Goal: Task Accomplishment & Management: Complete application form

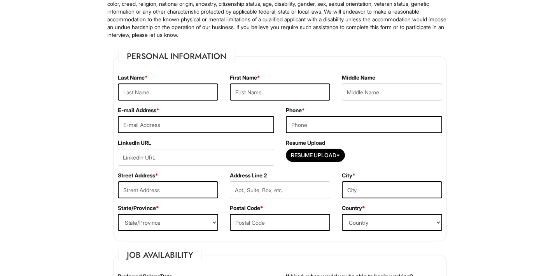
scroll to position [78, 0]
type input "[EMAIL_ADDRESS][DOMAIN_NAME]"
type input "30"
type input "3057734775"
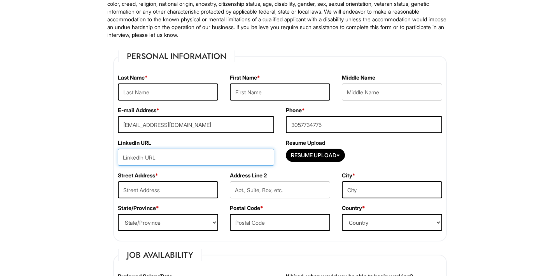
click at [176, 154] on input "url" at bounding box center [196, 157] width 156 height 17
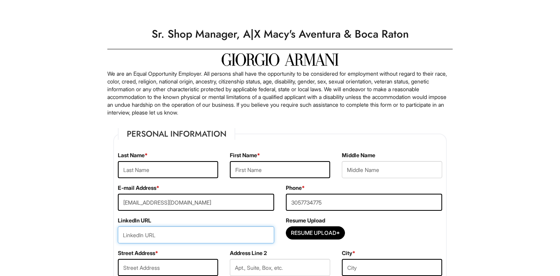
scroll to position [0, 0]
paste input "[DOMAIN_NAME][URL][PERSON_NAME]"
type input "[DOMAIN_NAME][URL][PERSON_NAME]"
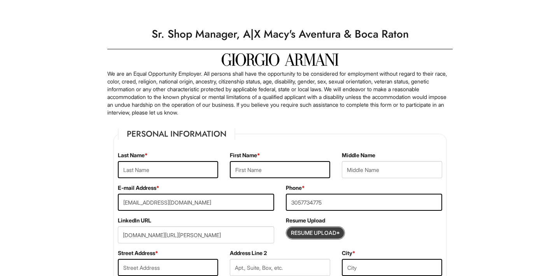
click at [312, 234] on input "Resume Upload*" at bounding box center [315, 233] width 58 height 12
type input "C:\fakepath\[PERSON_NAME] 1 Resume.pdf (1).pdf"
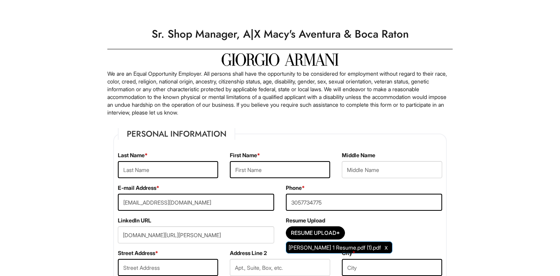
click at [327, 249] on span "[PERSON_NAME] 1 Resume.pdf (1).pdf" at bounding box center [334, 247] width 92 height 7
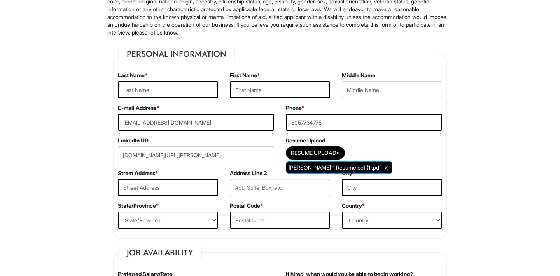
scroll to position [80, 0]
click at [323, 152] on input "Resume Upload*" at bounding box center [315, 153] width 58 height 12
click at [407, 159] on div "Resume Upload* [PERSON_NAME] 1 Resume.pdf (1).pdf" at bounding box center [364, 154] width 156 height 17
type input "58"
type input "Kertesz"
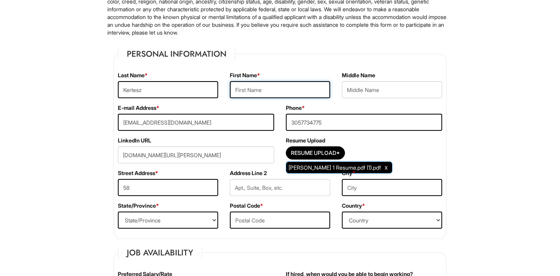
type input "[PERSON_NAME]"
type input "5850 Camino Del Sol"
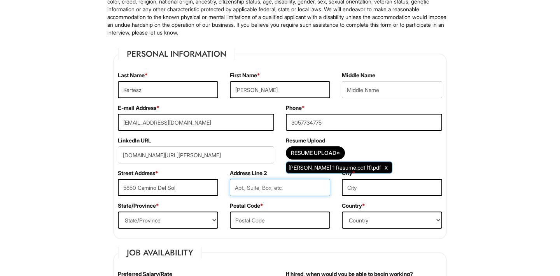
type input "Apt 106"
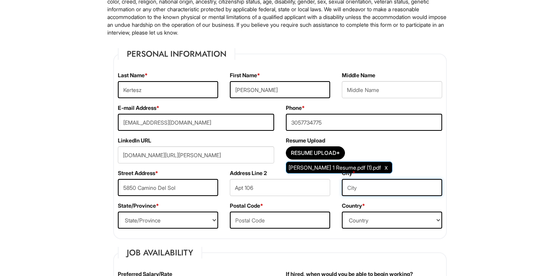
type input "Boca Raton"
select select "FL"
type input "33433"
type input "[PERSON_NAME]"
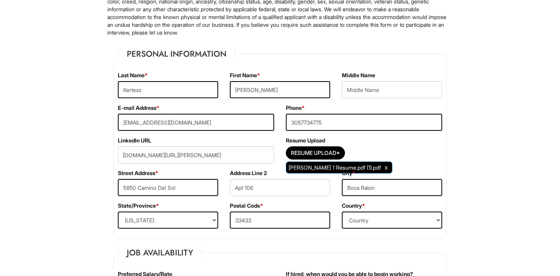
type input "Kertesz"
type input "[PERSON_NAME]"
type input "Kertesz"
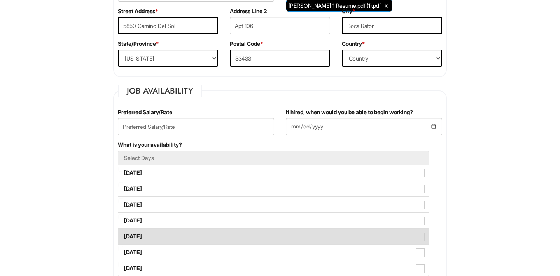
scroll to position [247, 0]
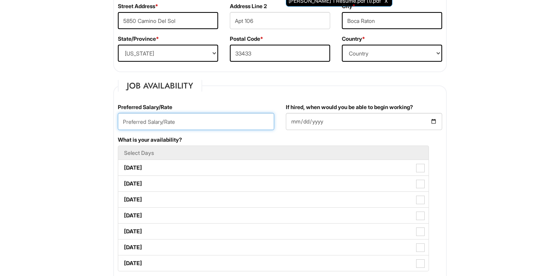
click at [184, 122] on input "text" at bounding box center [196, 121] width 156 height 17
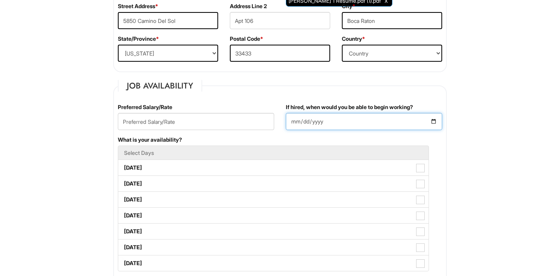
click at [321, 121] on input "If hired, when would you be able to begin working?" at bounding box center [364, 121] width 156 height 17
type input "[DATE]"
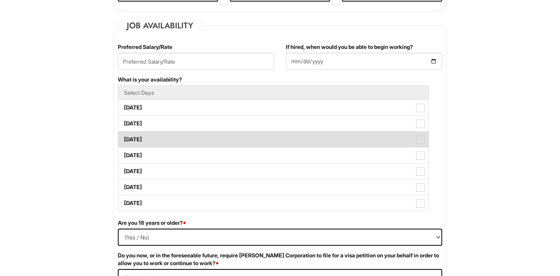
scroll to position [310, 0]
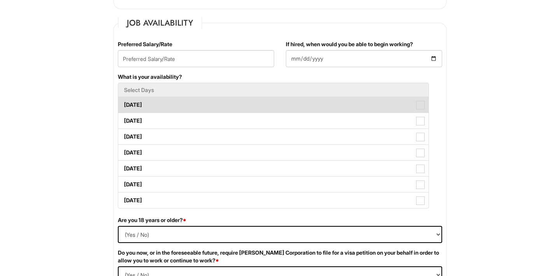
click at [213, 103] on label "[DATE]" at bounding box center [273, 105] width 310 height 16
click at [123, 103] on Available_Monday "[DATE]" at bounding box center [120, 101] width 5 height 5
checkbox Available_Monday "true"
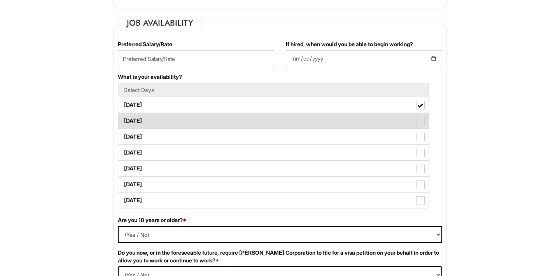
click at [420, 119] on span at bounding box center [420, 121] width 9 height 9
click at [123, 119] on Available_Tuesday "[DATE]" at bounding box center [120, 117] width 5 height 5
checkbox Available_Tuesday "true"
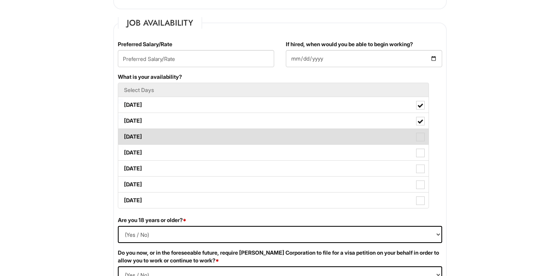
click at [422, 136] on span at bounding box center [420, 137] width 9 height 9
click at [123, 136] on Available_Wednesday "[DATE]" at bounding box center [120, 133] width 5 height 5
checkbox Available_Wednesday "true"
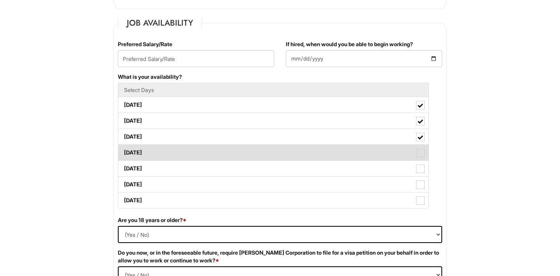
click at [423, 153] on span at bounding box center [420, 153] width 9 height 9
click at [123, 152] on Available_Thursday "[DATE]" at bounding box center [120, 148] width 5 height 5
checkbox Available_Thursday "true"
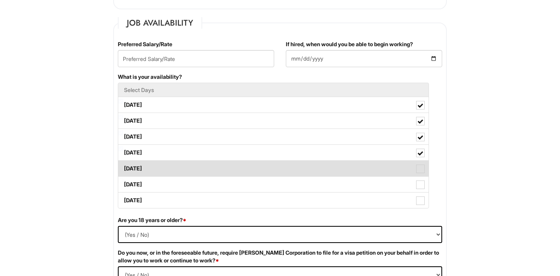
click at [422, 171] on span at bounding box center [420, 169] width 9 height 9
click at [123, 167] on Available_Friday "[DATE]" at bounding box center [120, 164] width 5 height 5
checkbox Available_Friday "true"
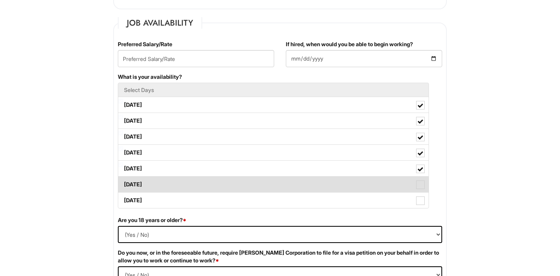
click at [422, 185] on span at bounding box center [420, 185] width 9 height 9
click at [123, 183] on Available_Saturday "[DATE]" at bounding box center [120, 180] width 5 height 5
checkbox Available_Saturday "true"
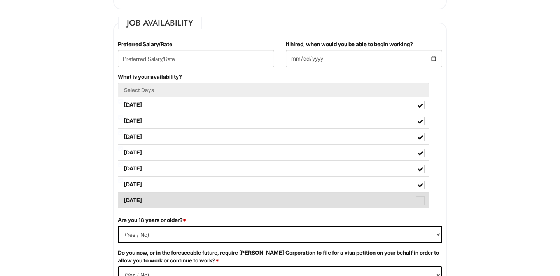
click at [420, 201] on span at bounding box center [420, 201] width 9 height 9
click at [123, 199] on Available_Sunday "[DATE]" at bounding box center [120, 196] width 5 height 5
checkbox Available_Sunday "true"
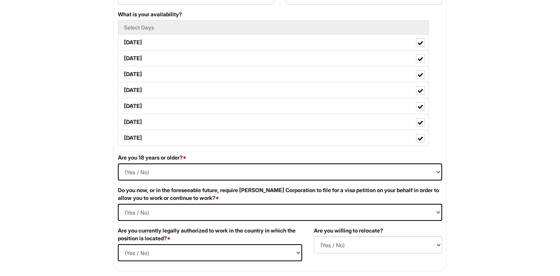
scroll to position [376, 0]
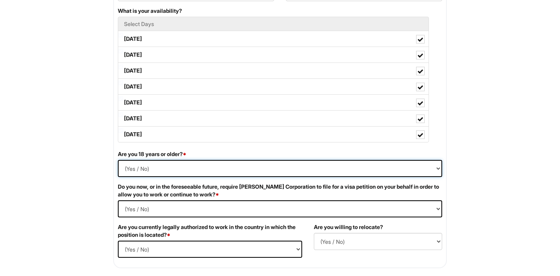
select select "Yes"
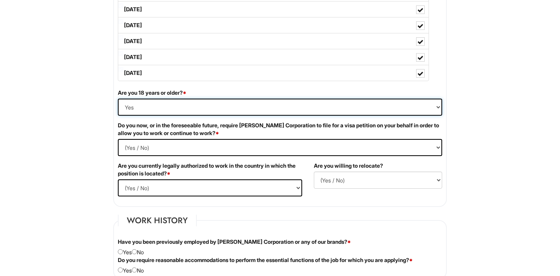
scroll to position [441, 0]
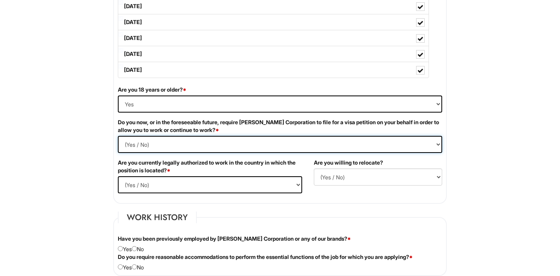
select Required "No"
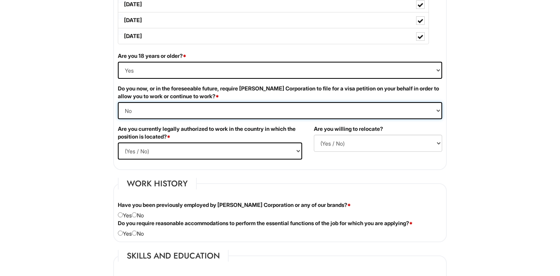
scroll to position [481, 0]
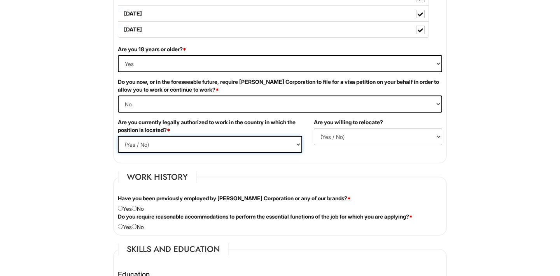
select select "Yes"
select select "Y"
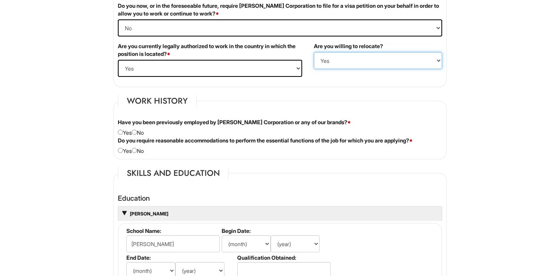
scroll to position [557, 0]
click at [119, 134] on input "radio" at bounding box center [120, 132] width 5 height 5
radio input "true"
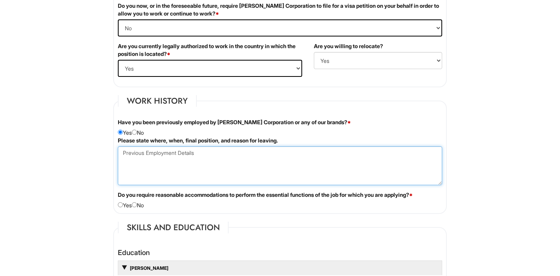
click at [124, 152] on Employment at bounding box center [280, 165] width 324 height 39
click at [304, 153] on Employment "[PERSON_NAME] [PERSON_NAME] / [PERSON_NAME] Black Label Couture Coral Gables Fl…" at bounding box center [280, 165] width 324 height 39
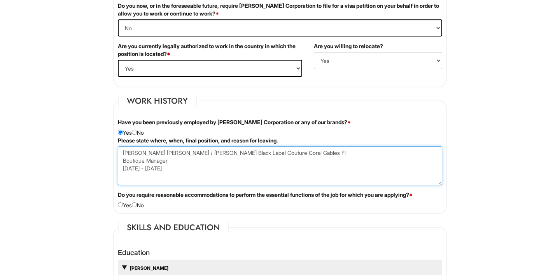
click at [158, 169] on Employment "[PERSON_NAME] [PERSON_NAME] / [PERSON_NAME] Black Label Couture Coral Gables Fl…" at bounding box center [280, 165] width 324 height 39
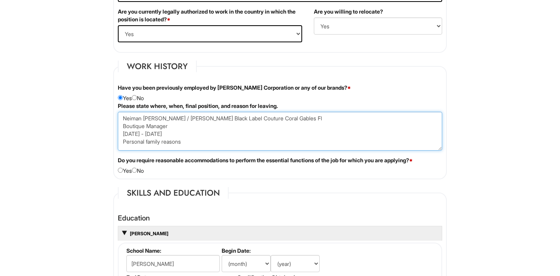
scroll to position [593, 0]
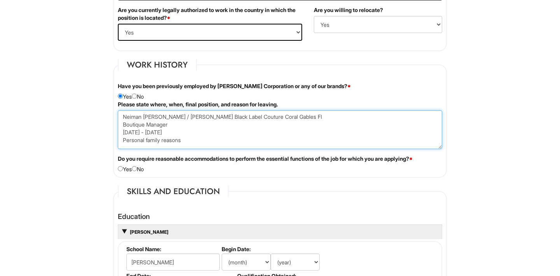
type Employment "Neiman [PERSON_NAME] / [PERSON_NAME] Black Label Couture Coral Gables Fl Boutiq…"
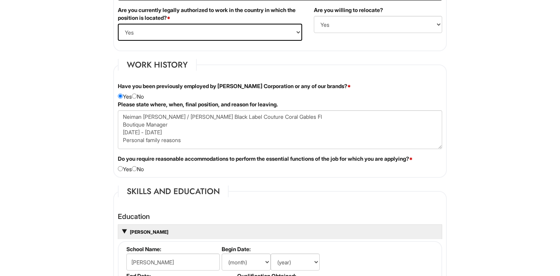
click at [137, 167] on input "radio" at bounding box center [134, 168] width 5 height 5
radio input "true"
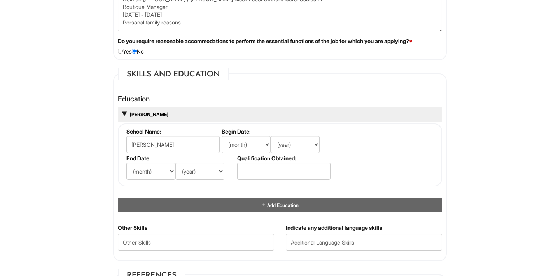
scroll to position [712, 0]
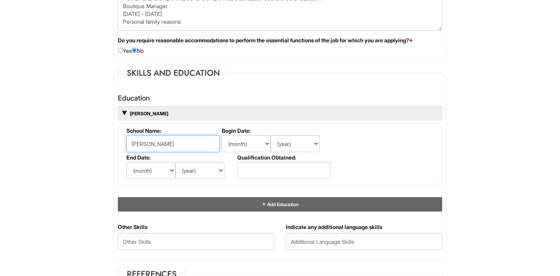
click at [212, 141] on input "[PERSON_NAME]" at bounding box center [172, 143] width 93 height 17
click at [190, 141] on input "[PERSON_NAME]" at bounding box center [172, 143] width 93 height 17
type input "L"
type input "A"
paste input "[GEOGRAPHIC_DATA], [GEOGRAPHIC_DATA]"
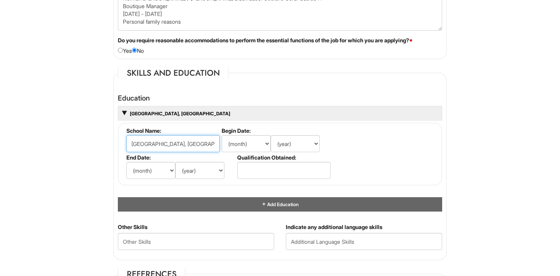
type input "[GEOGRAPHIC_DATA], [GEOGRAPHIC_DATA]"
click at [400, 147] on fieldset "School Name: [GEOGRAPHIC_DATA], [GEOGRAPHIC_DATA] Begin Date: (month) Jan Feb M…" at bounding box center [280, 154] width 324 height 63
click at [202, 139] on input "[GEOGRAPHIC_DATA], [GEOGRAPHIC_DATA]" at bounding box center [172, 143] width 93 height 17
select select "8"
select select "1980"
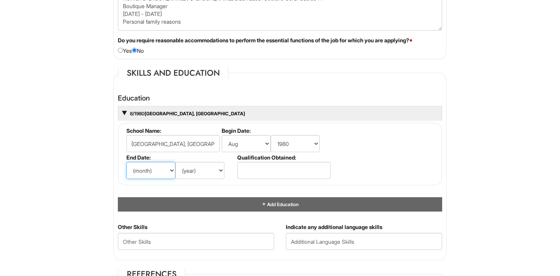
select select "6"
select select "1982"
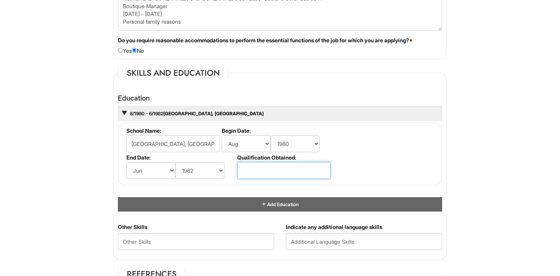
click at [267, 171] on input "text" at bounding box center [283, 170] width 93 height 17
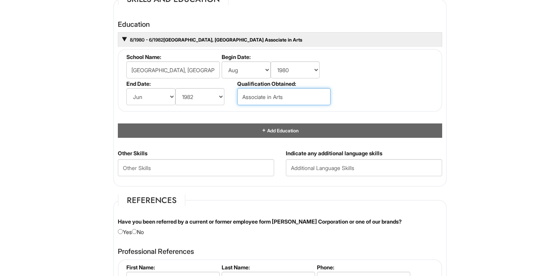
scroll to position [786, 0]
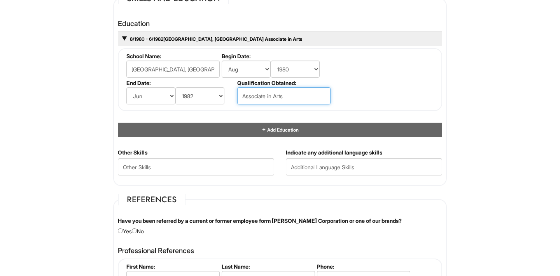
type input "Associate in Arts"
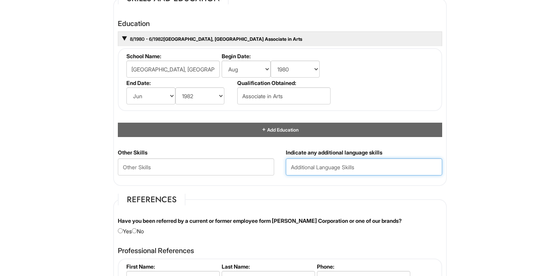
click at [366, 164] on input "text" at bounding box center [364, 167] width 156 height 17
paste input "Bilingual English/Spanish – retail setting"
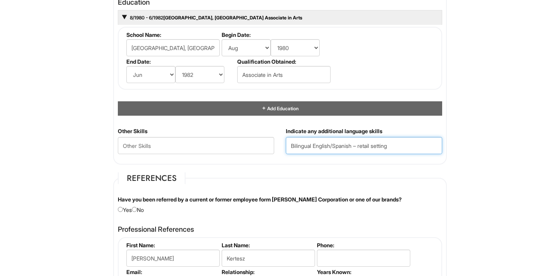
scroll to position [807, 0]
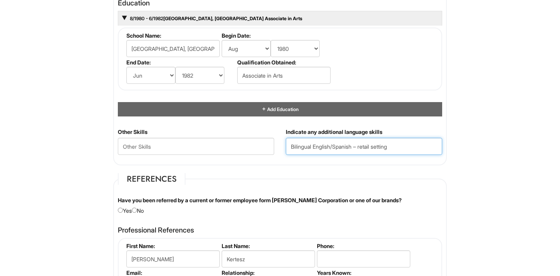
type input "Bilingual English/Spanish – retail setting"
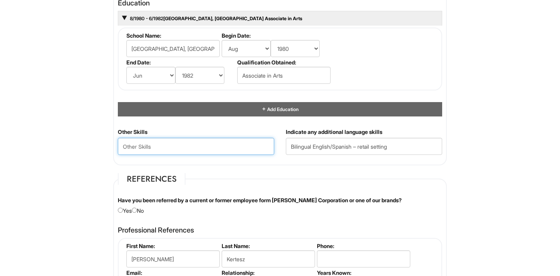
click at [123, 145] on Skills "text" at bounding box center [196, 146] width 156 height 17
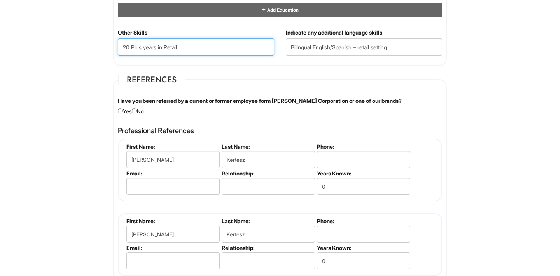
scroll to position [907, 0]
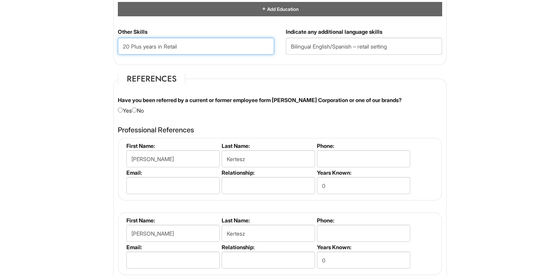
type Skills "20 Plus years in Retail"
click at [136, 108] on input "radio" at bounding box center [134, 110] width 5 height 5
radio input "true"
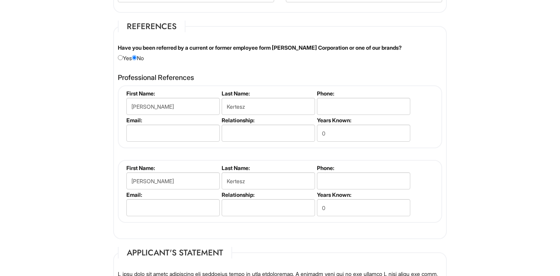
scroll to position [916, 0]
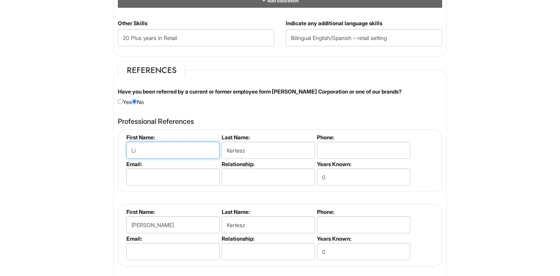
type input "L"
type input "[PERSON_NAME]"
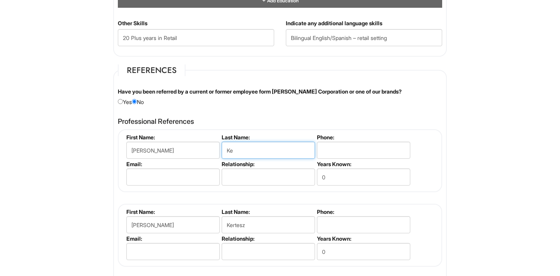
type input "K"
type input "[PERSON_NAME]"
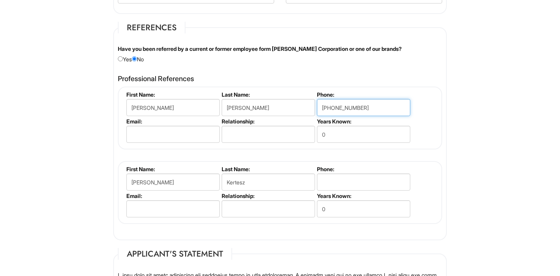
scroll to position [961, 0]
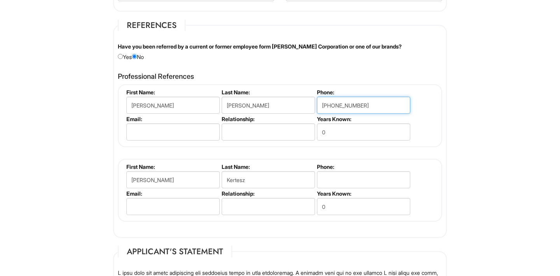
type input "[PHONE_NUMBER]"
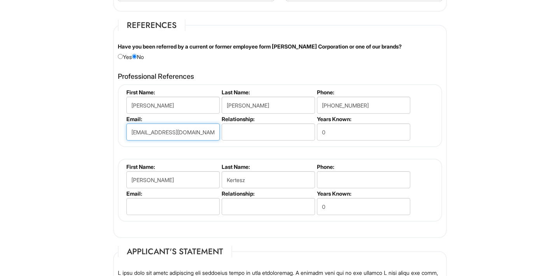
type input "[EMAIL_ADDRESS][DOMAIN_NAME]"
click at [231, 127] on input "text" at bounding box center [267, 132] width 93 height 17
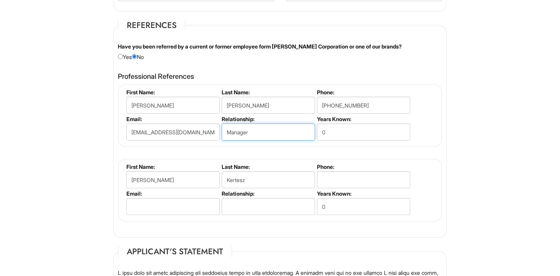
type input "Manager"
click at [333, 128] on input "0" at bounding box center [363, 132] width 93 height 17
type input "0"
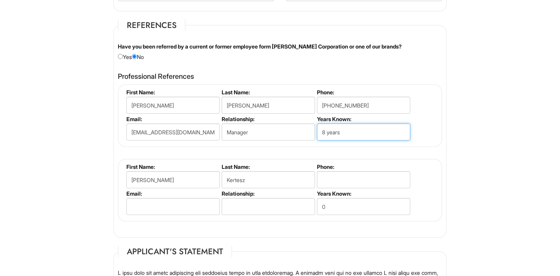
type input "8 years"
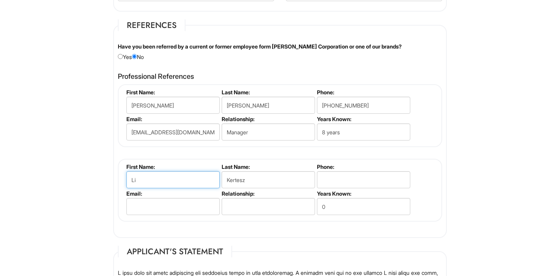
type input "L"
type input "[PERSON_NAME]"
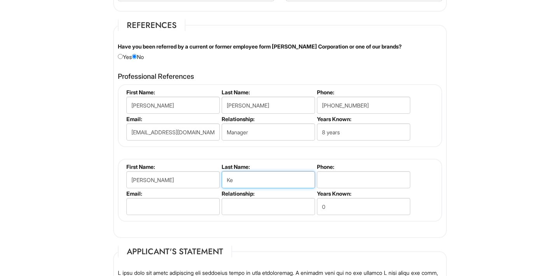
type input "K"
type input "[PERSON_NAME]"
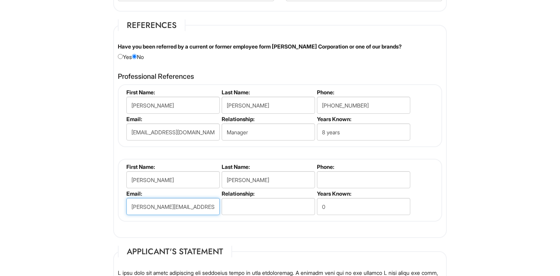
type input "[PERSON_NAME][EMAIL_ADDRESS][PERSON_NAME][DOMAIN_NAME]"
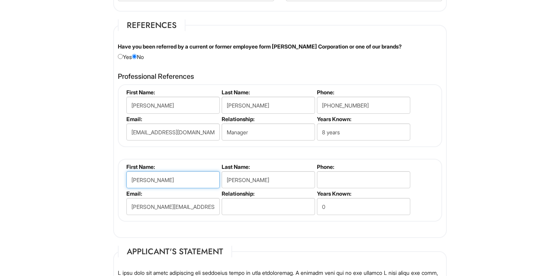
click at [143, 178] on input "[PERSON_NAME]" at bounding box center [172, 179] width 93 height 17
type input "[PERSON_NAME]"
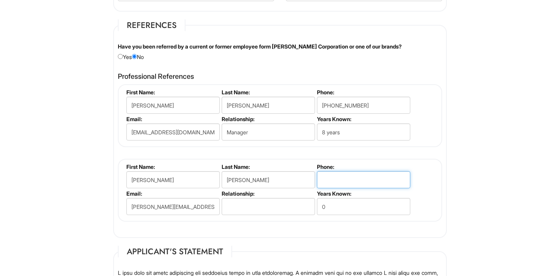
click at [328, 173] on input "tel" at bounding box center [363, 179] width 93 height 17
type input "[PHONE_NUMBER]"
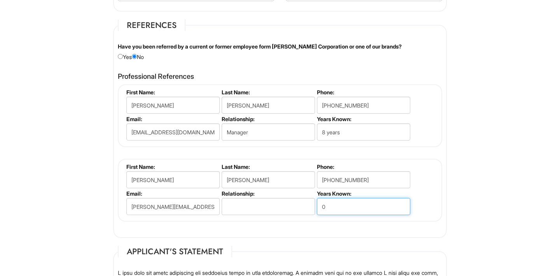
click at [334, 206] on input "0" at bounding box center [363, 206] width 93 height 17
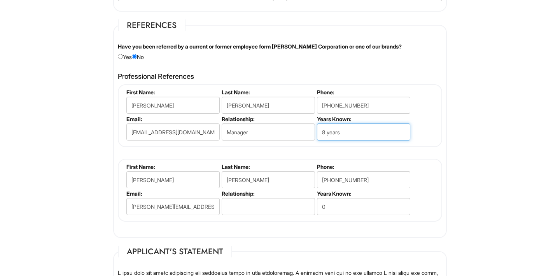
click at [325, 130] on input "8 years" at bounding box center [363, 132] width 93 height 17
type input "7 years"
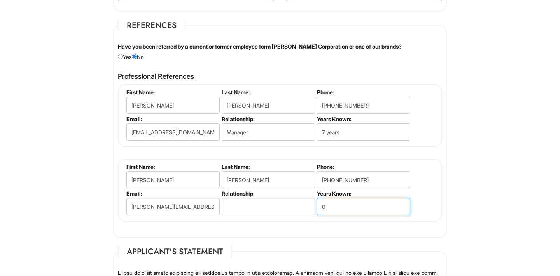
click at [330, 201] on input "0" at bounding box center [363, 206] width 93 height 17
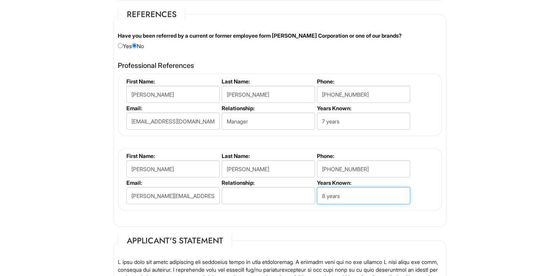
scroll to position [983, 0]
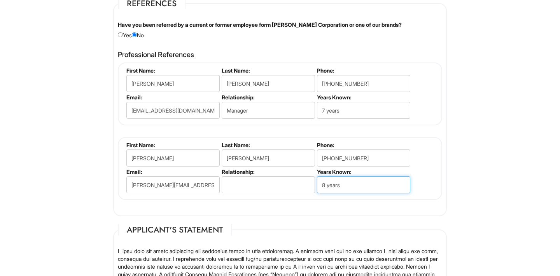
type input "8 years"
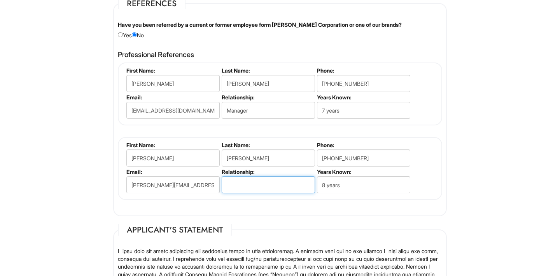
click at [235, 183] on input "text" at bounding box center [267, 184] width 93 height 17
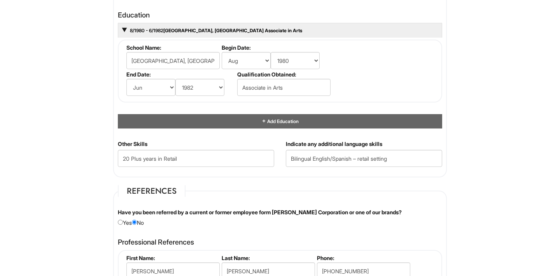
scroll to position [793, 0]
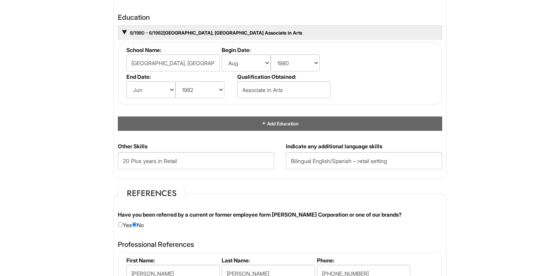
type input "Manager"
click at [183, 160] on Skills "20 Plus years in Retail" at bounding box center [196, 160] width 156 height 17
click at [165, 160] on Skills "20 Plus years in Retail" at bounding box center [196, 160] width 156 height 17
click at [201, 162] on Skills "20 Plus years in Luxury Retail" at bounding box center [196, 160] width 156 height 17
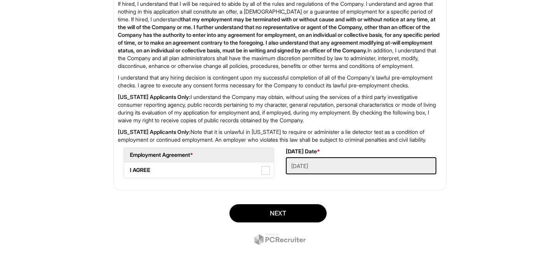
scroll to position [1324, 0]
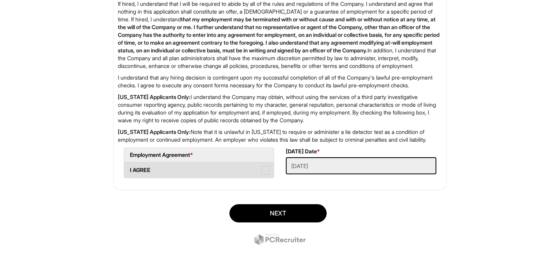
type Skills "20 Plus years in Luxury Retail Management and Sales"
click at [264, 171] on span at bounding box center [265, 170] width 9 height 9
click at [129, 169] on AGREE "I AGREE" at bounding box center [126, 166] width 5 height 5
checkbox AGREE "true"
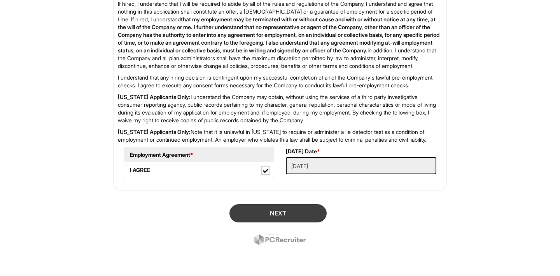
click at [270, 214] on button "Next" at bounding box center [277, 213] width 97 height 18
type input "[DOMAIN_NAME][URL][PERSON_NAME]"
click at [277, 214] on button "Next" at bounding box center [277, 213] width 97 height 18
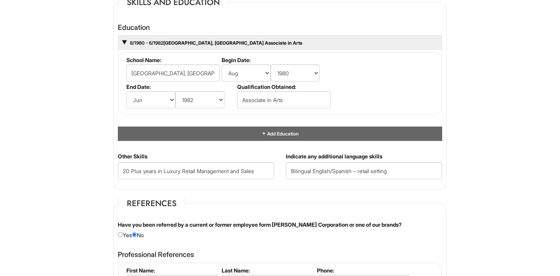
scroll to position [790, 0]
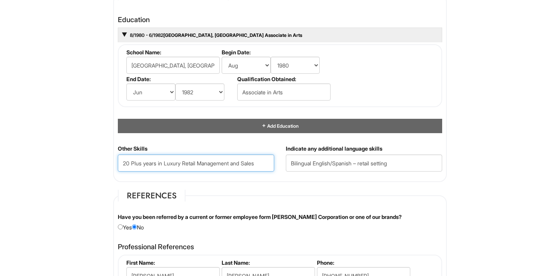
click at [262, 161] on Skills "20 Plus years in Luxury Retail Management and Sales" at bounding box center [196, 163] width 156 height 17
drag, startPoint x: 130, startPoint y: 162, endPoint x: 113, endPoint y: 160, distance: 17.2
click at [113, 160] on div "Other Skills 20 Plus years in Luxury Retail Management and Sales" at bounding box center [196, 161] width 168 height 33
click at [263, 162] on Skills "30 Plus years in Luxury Retail Management and Sales" at bounding box center [196, 163] width 156 height 17
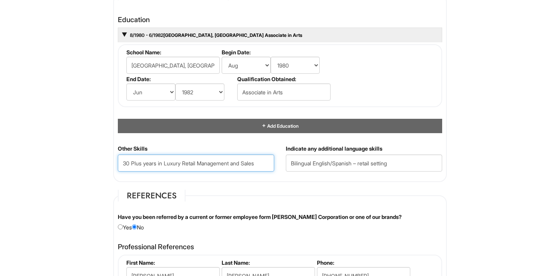
type Skills "30 Plus years in Luxury Retail Management and Sales"
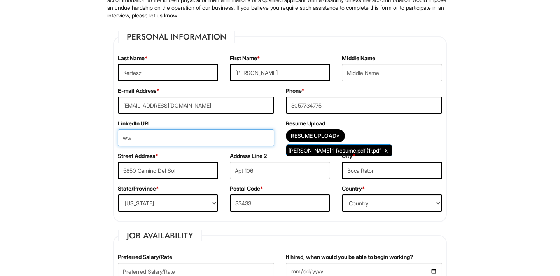
type input "w"
paste input "With over 30 years of experience in luxury retail, I specialize in delivering e…"
type input "W"
paste input "[DOMAIN_NAME][URL][PERSON_NAME]"
paste input "kertesz-b2b50779"
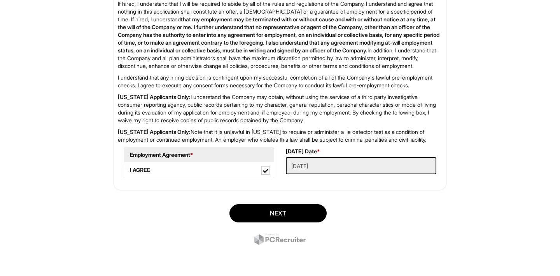
scroll to position [1324, 0]
click at [272, 213] on button "Next" at bounding box center [277, 213] width 97 height 18
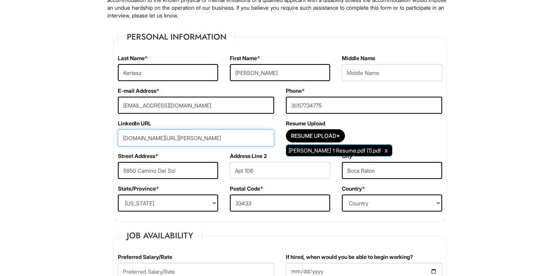
paste input "kertesz-b2b50779"
click at [137, 137] on input "[DOMAIN_NAME][URL][PERSON_NAME]" at bounding box center [196, 137] width 156 height 17
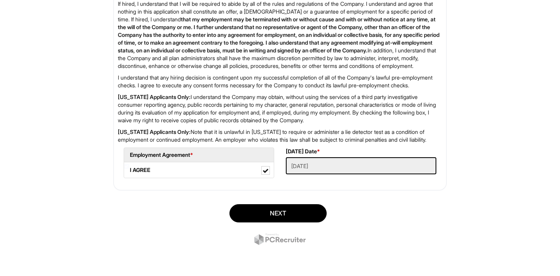
scroll to position [1324, 0]
click at [282, 216] on button "Next" at bounding box center [277, 213] width 97 height 18
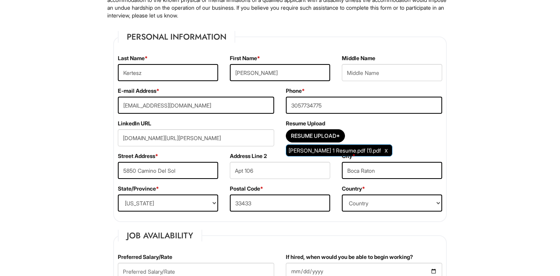
click at [244, 136] on input "[DOMAIN_NAME][URL][PERSON_NAME]" at bounding box center [196, 137] width 156 height 17
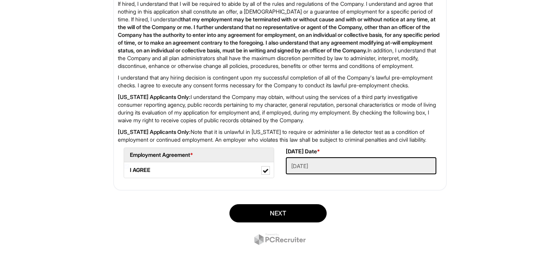
scroll to position [1324, 0]
click at [275, 209] on button "Next" at bounding box center [277, 213] width 97 height 18
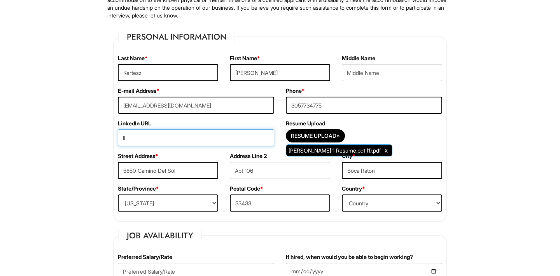
type input "l"
paste input "[DOMAIN_NAME][URL][PERSON_NAME]"
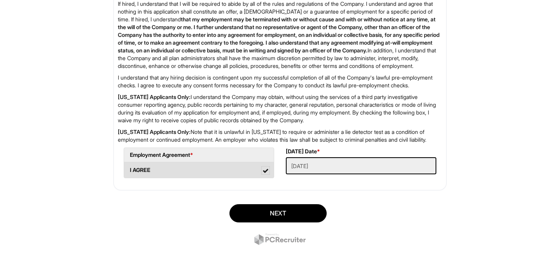
scroll to position [1324, 0]
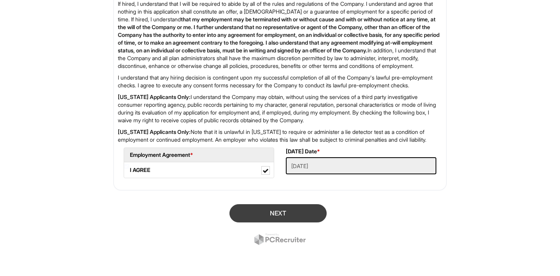
click at [274, 216] on button "Next" at bounding box center [277, 213] width 97 height 18
click at [277, 218] on button "Next" at bounding box center [277, 213] width 97 height 18
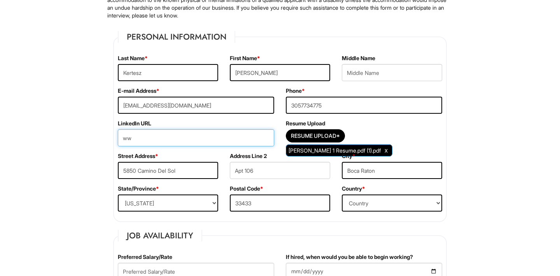
type input "w"
paste input "[DOMAIN_NAME][URL][PERSON_NAME]"
type input "[DOMAIN_NAME][URL][PERSON_NAME]"
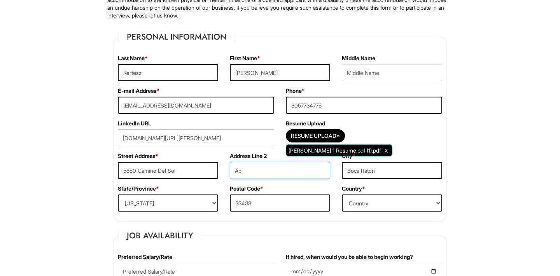
type input "A"
type input "1"
type input "Apt 106"
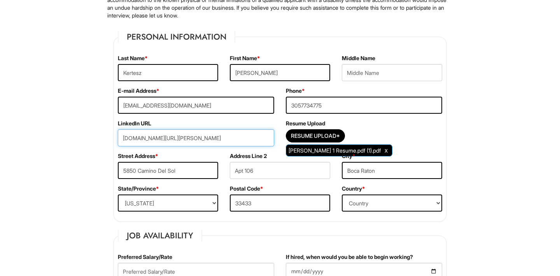
click at [263, 139] on input "[DOMAIN_NAME][URL][PERSON_NAME]" at bounding box center [196, 137] width 156 height 17
type input "w"
paste input "[DOMAIN_NAME][URL][PERSON_NAME]"
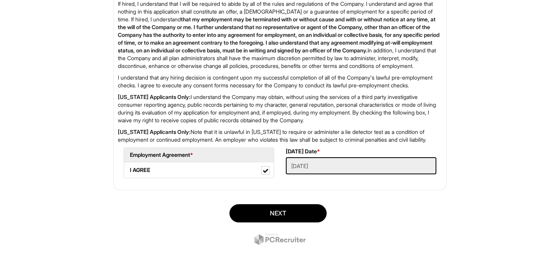
scroll to position [1324, 0]
click at [287, 217] on button "Next" at bounding box center [277, 213] width 97 height 18
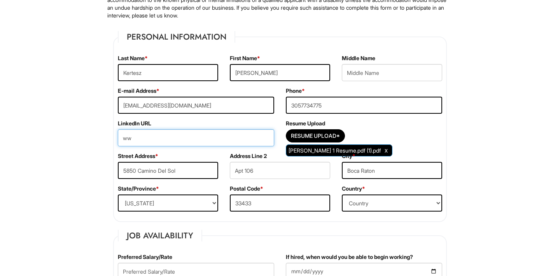
type input "w"
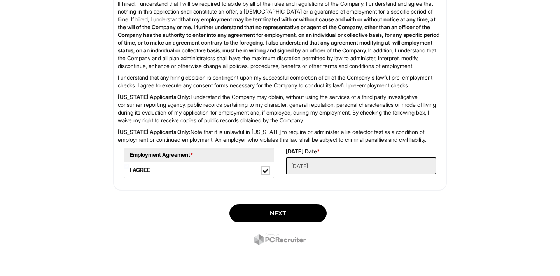
scroll to position [1324, 0]
click at [260, 216] on button "Next" at bounding box center [277, 213] width 97 height 18
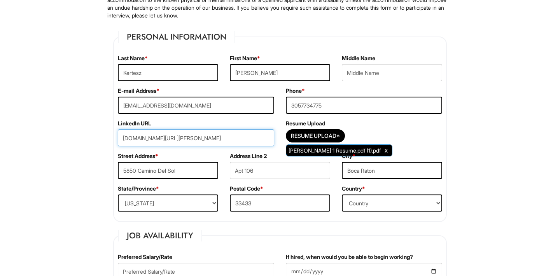
click at [137, 139] on input "[DOMAIN_NAME][URL][PERSON_NAME]" at bounding box center [196, 137] width 156 height 17
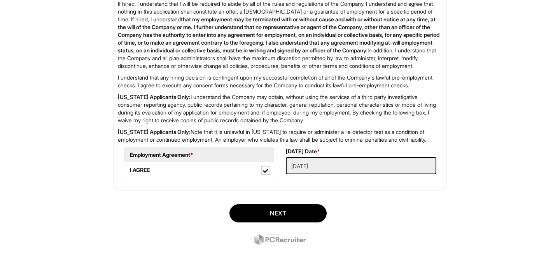
scroll to position [1324, 0]
type input "[DOMAIN_NAME][URL][PERSON_NAME]"
click at [279, 218] on button "Next" at bounding box center [277, 213] width 97 height 18
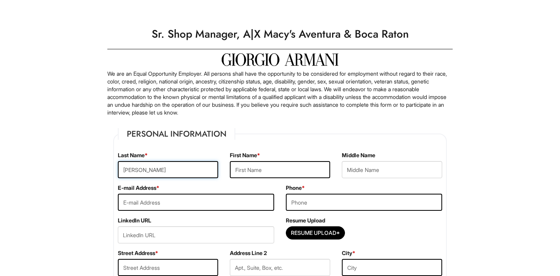
click at [144, 171] on input "[PERSON_NAME]" at bounding box center [168, 169] width 100 height 17
type input "L"
type input "Kertesz"
click at [245, 169] on input "text" at bounding box center [280, 169] width 100 height 17
type input "[PERSON_NAME]"
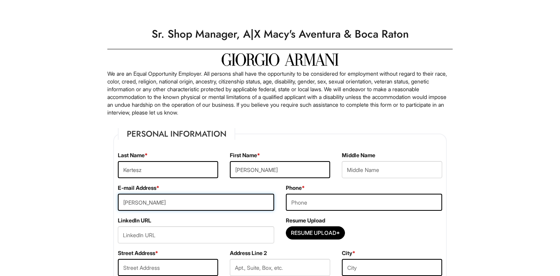
click at [251, 207] on input "linda" at bounding box center [196, 202] width 156 height 17
click at [230, 205] on input "linda" at bounding box center [196, 202] width 156 height 17
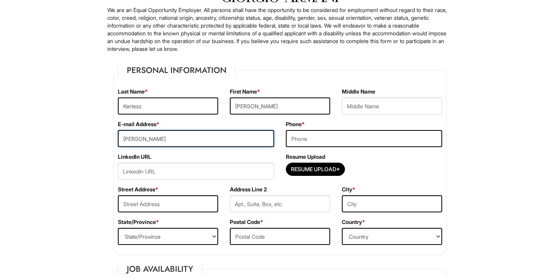
scroll to position [64, 0]
type input "lindakertesz.home@"
type input "[EMAIL_ADDRESS][DOMAIN_NAME]"
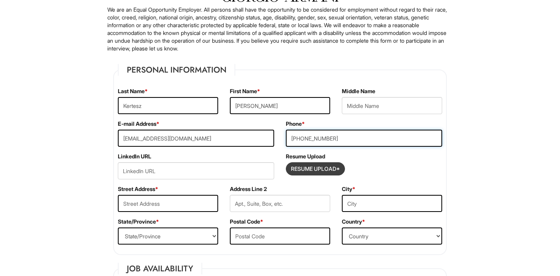
type input "305-773-4775"
click at [313, 167] on input "Resume Upload*" at bounding box center [315, 169] width 58 height 12
type input "C:\fakepath\[PERSON_NAME] 1 Resume.pdf (1).pdf"
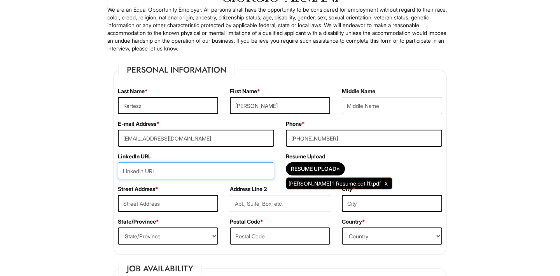
click at [212, 164] on input "url" at bounding box center [196, 170] width 156 height 17
click at [208, 173] on input "url" at bounding box center [196, 170] width 156 height 17
paste input "[DOMAIN_NAME][URL][PERSON_NAME]"
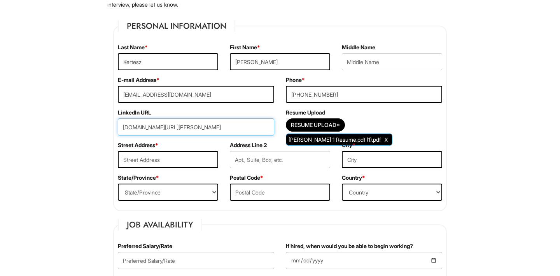
scroll to position [111, 0]
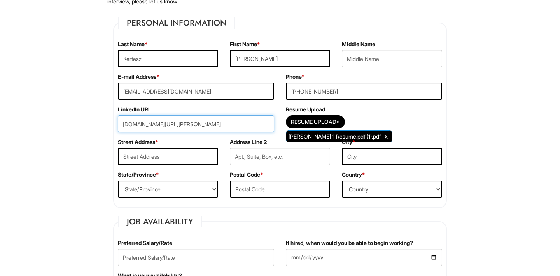
type input "[DOMAIN_NAME][URL][PERSON_NAME]"
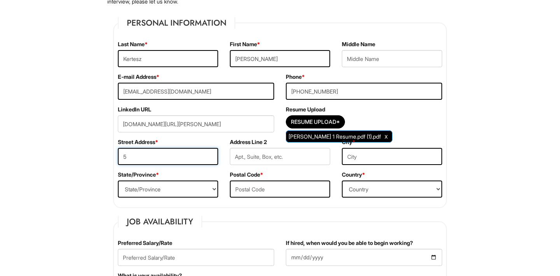
type input "58"
type input "5850 Camino Del Sol"
type input "Apt 106"
type input "Boca Raton"
select select "FL"
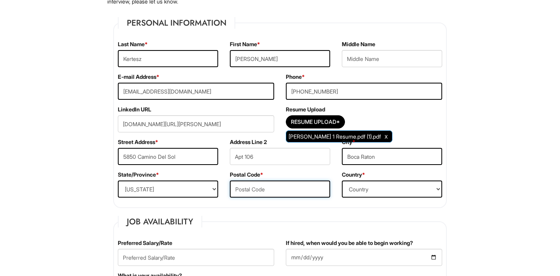
type input "33433"
type input "[PERSON_NAME]"
type input "Kertesz"
type input "[PERSON_NAME]"
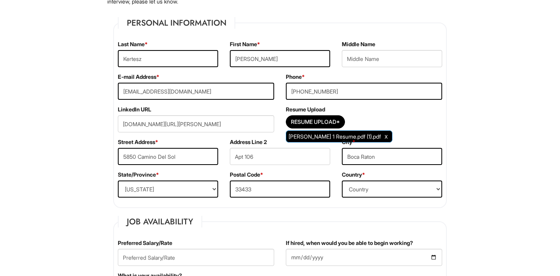
type input "Kertesz"
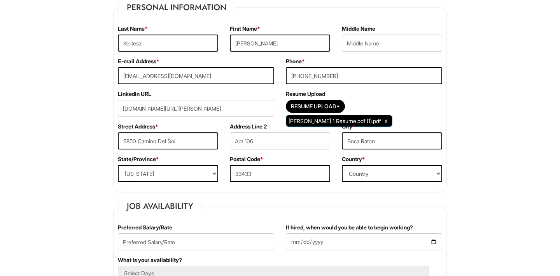
scroll to position [141, 0]
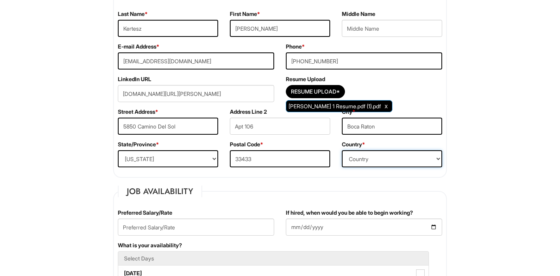
select select "[GEOGRAPHIC_DATA]"
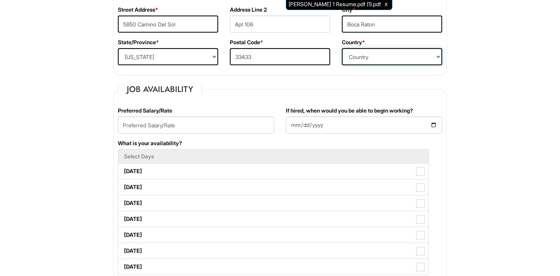
scroll to position [244, 0]
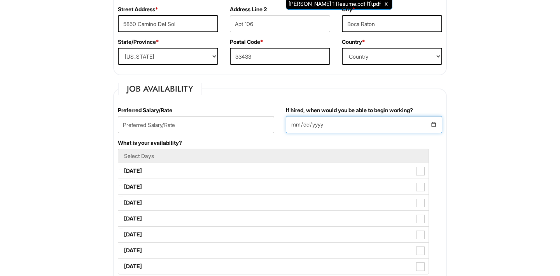
click at [347, 124] on input "If hired, when would you be able to begin working?" at bounding box center [364, 124] width 156 height 17
type input "[DATE]"
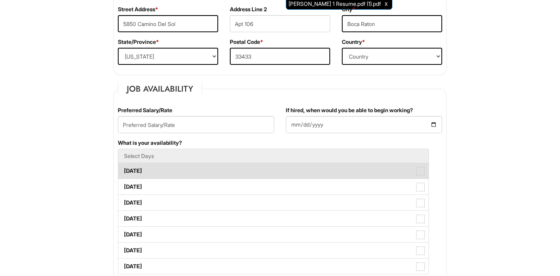
click at [423, 172] on span at bounding box center [420, 171] width 9 height 9
click at [123, 170] on Available_Monday "[DATE]" at bounding box center [120, 167] width 5 height 5
checkbox Available_Monday "true"
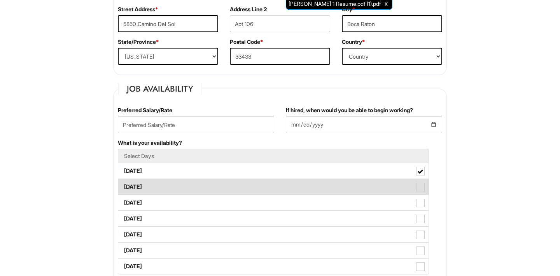
click at [420, 185] on span at bounding box center [420, 187] width 9 height 9
click at [123, 185] on Available_Tuesday "[DATE]" at bounding box center [120, 183] width 5 height 5
checkbox Available_Tuesday "true"
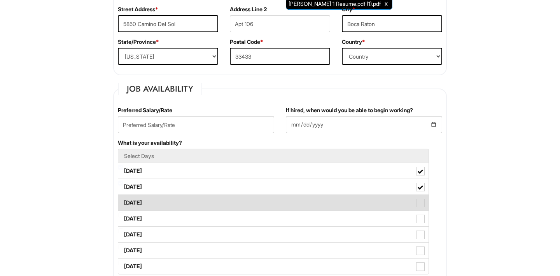
click at [420, 201] on span at bounding box center [420, 203] width 9 height 9
click at [123, 201] on Available_Wednesday "[DATE]" at bounding box center [120, 199] width 5 height 5
checkbox Available_Wednesday "true"
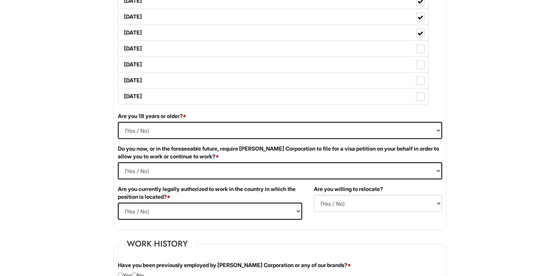
scroll to position [405, 0]
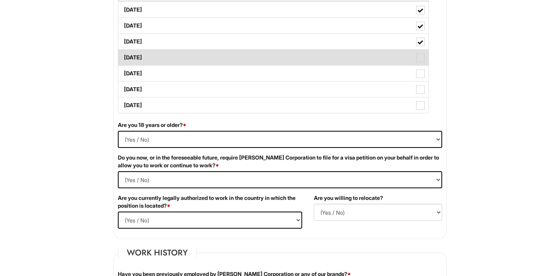
click at [422, 60] on span at bounding box center [420, 58] width 9 height 9
click at [123, 56] on Available_Thursday "[DATE]" at bounding box center [120, 53] width 5 height 5
checkbox Available_Thursday "true"
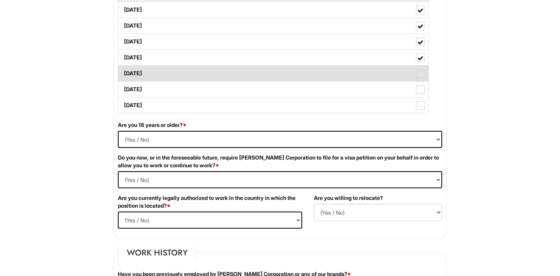
click at [420, 74] on span at bounding box center [420, 74] width 9 height 9
click at [123, 72] on Available_Friday "[DATE]" at bounding box center [120, 69] width 5 height 5
checkbox Available_Friday "true"
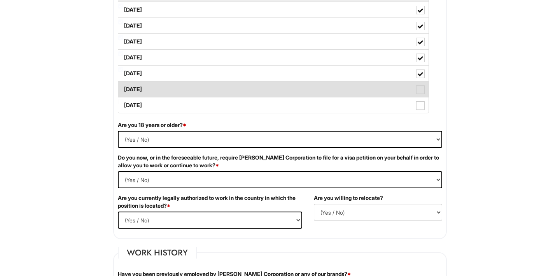
click at [420, 87] on span at bounding box center [420, 89] width 9 height 9
click at [123, 87] on Available_Saturday "[DATE]" at bounding box center [120, 85] width 5 height 5
checkbox Available_Saturday "true"
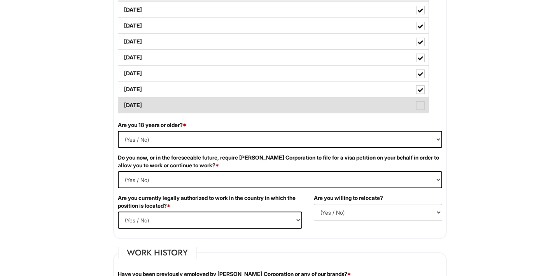
click at [420, 106] on span at bounding box center [420, 105] width 9 height 9
click at [123, 104] on Available_Sunday "[DATE]" at bounding box center [120, 101] width 5 height 5
checkbox Available_Sunday "true"
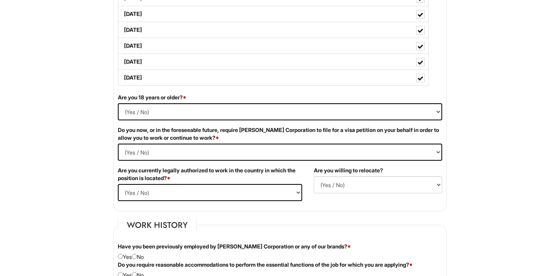
scroll to position [440, 0]
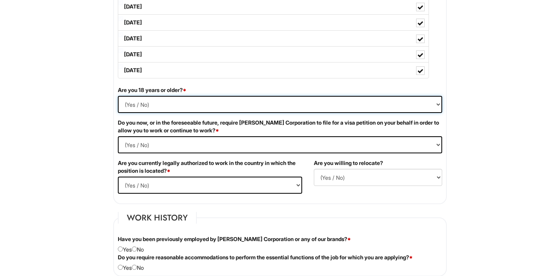
select select "Yes"
select Required "No"
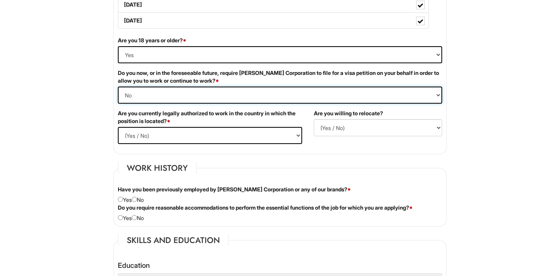
scroll to position [492, 0]
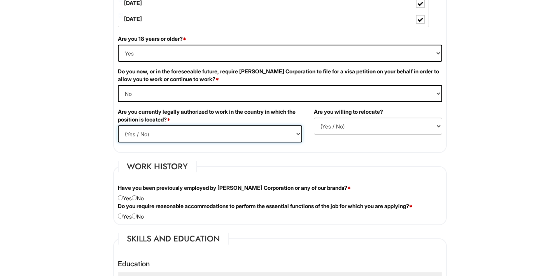
select select "Yes"
select select "Y"
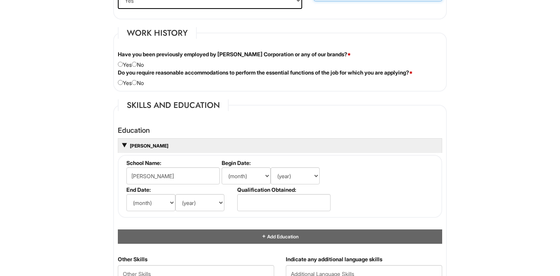
scroll to position [623, 0]
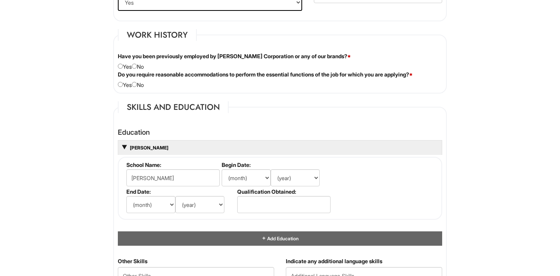
click at [119, 68] on input "radio" at bounding box center [120, 66] width 5 height 5
radio input "true"
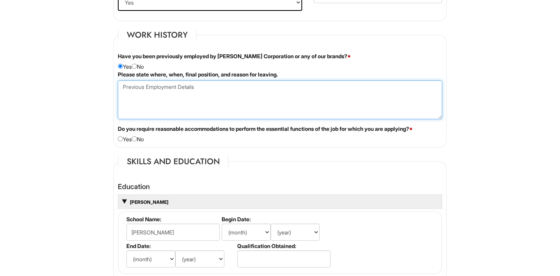
click at [124, 92] on Employment at bounding box center [280, 99] width 324 height 39
paste Employment "Specialist – Georgio Armani Black Label - Coral Gables, FL. Sep 2001 – Oct 2003"
drag, startPoint x: 149, startPoint y: 86, endPoint x: 112, endPoint y: 83, distance: 37.0
click at [112, 83] on div "Please state where, when, final position, and reason for leaving. Specialist – …" at bounding box center [280, 98] width 336 height 54
click at [331, 87] on Employment "Manager– Georgio Armani Black Label - Coral Gables, FL. Sep 2001 – Oct 2003" at bounding box center [280, 99] width 324 height 39
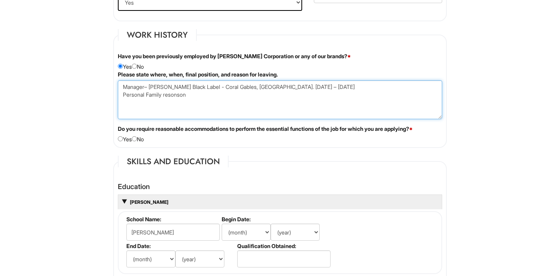
click at [167, 94] on Employment "Manager– Georgio Armani Black Label - Coral Gables, FL. Sep 2001 – Oct 2003 Per…" at bounding box center [280, 99] width 324 height 39
click at [193, 98] on Employment "Manager– Georgio Armani Black Label - Coral Gables, FL. Sep 2001 – Oct 2003 Per…" at bounding box center [280, 99] width 324 height 39
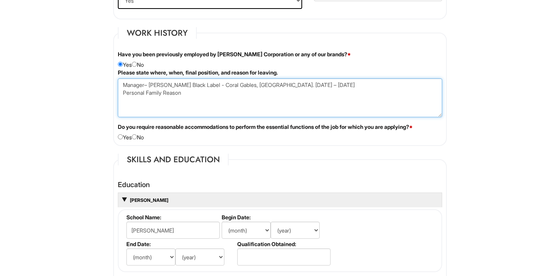
scroll to position [625, 0]
click at [221, 83] on Employment "Manager– Georgio Armani Black Label - Coral Gables, FL. Sep 2001 – Oct 2003 Per…" at bounding box center [280, 97] width 324 height 39
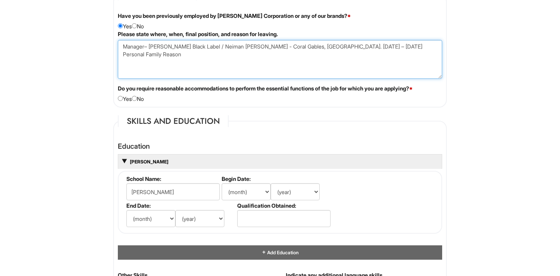
scroll to position [663, 0]
type Employment "Manager– Georgio Armani Black Label / Neiman Marcus - Coral Gables, FL. Sep 200…"
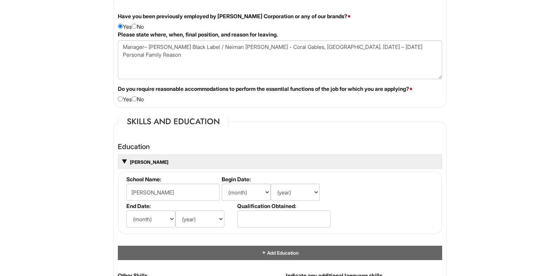
click at [137, 98] on input "radio" at bounding box center [134, 98] width 5 height 5
radio input "true"
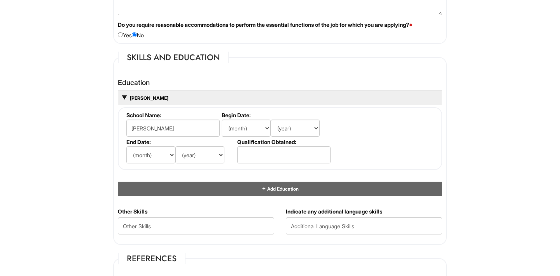
scroll to position [728, 0]
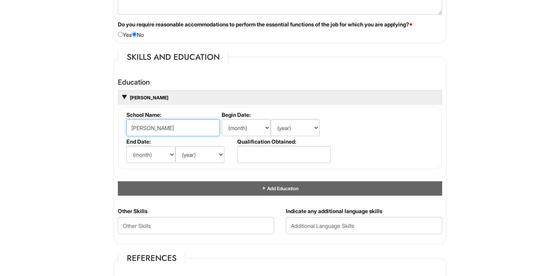
drag, startPoint x: 170, startPoint y: 128, endPoint x: 80, endPoint y: 139, distance: 90.8
type input "L"
paste input "n American College, London, England"
type input "n American College, London, England"
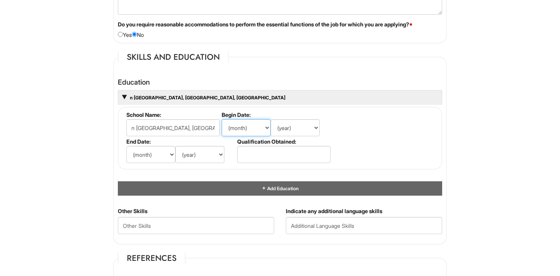
select select "8"
select select "1980"
select select "6"
select select "1982"
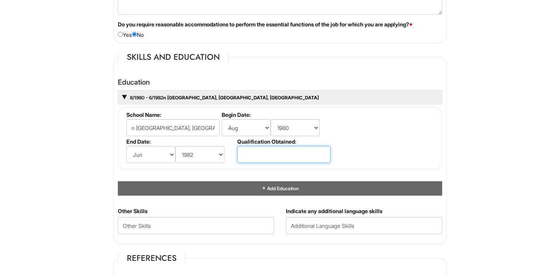
click at [249, 154] on input "text" at bounding box center [283, 154] width 93 height 17
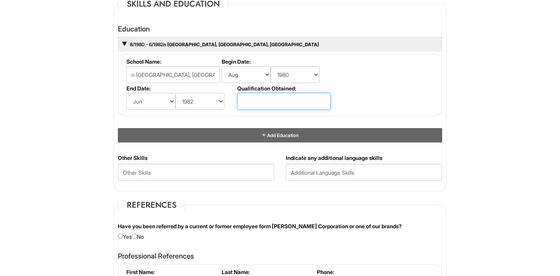
scroll to position [781, 0]
paste input "Fashion Merchandising"
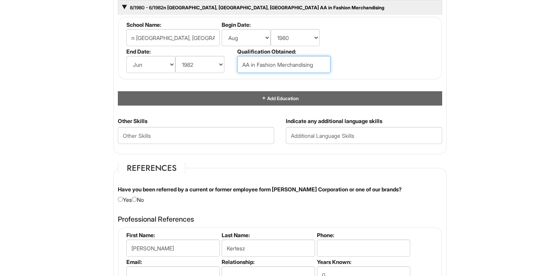
scroll to position [822, 0]
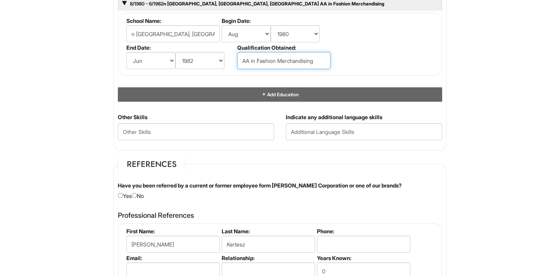
type input "AA in Fashion Merchandising"
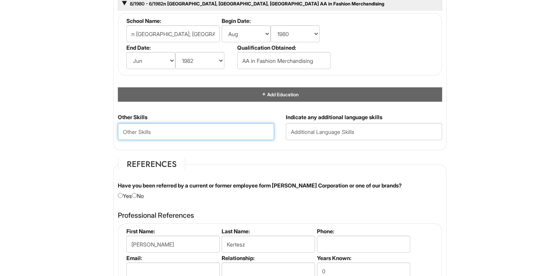
click at [223, 128] on Skills "text" at bounding box center [196, 131] width 156 height 17
paste Skills "With over 30 years of experience in luxury retail, I specialize in delivering e…"
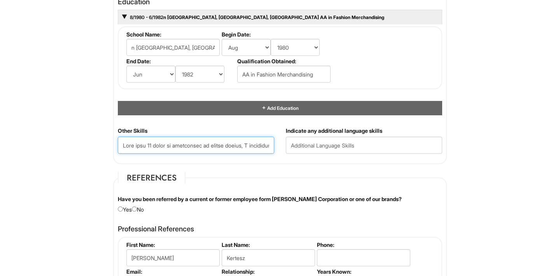
scroll to position [811, 0]
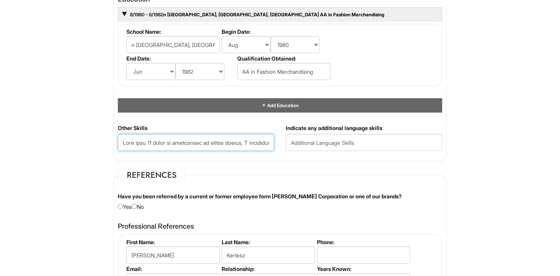
type Skills "With over 30 years of experience in luxury retail, I specialize in delivering e…"
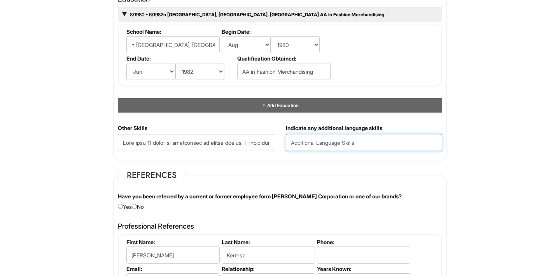
click at [347, 140] on input "text" at bounding box center [364, 142] width 156 height 17
paste input "Bilingual English/Spanish – retail setting"
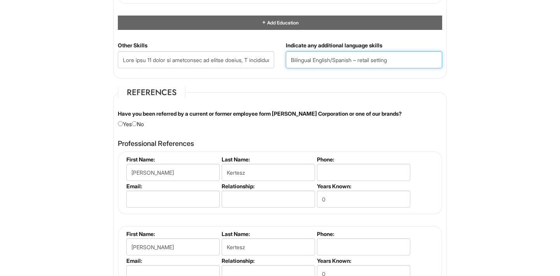
scroll to position [898, 0]
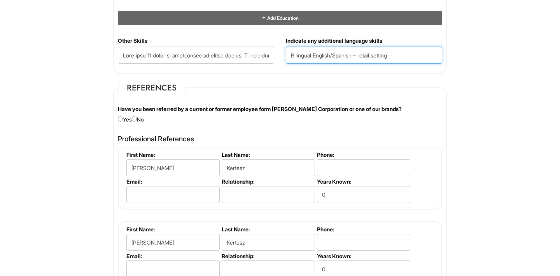
type input "Bilingual English/Spanish – retail setting"
click at [137, 117] on input "radio" at bounding box center [134, 119] width 5 height 5
radio input "true"
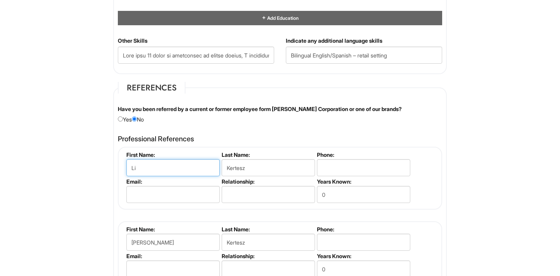
type input "L"
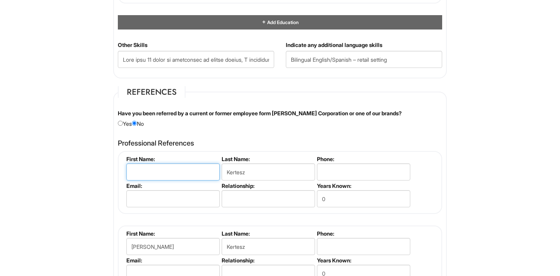
scroll to position [892, 0]
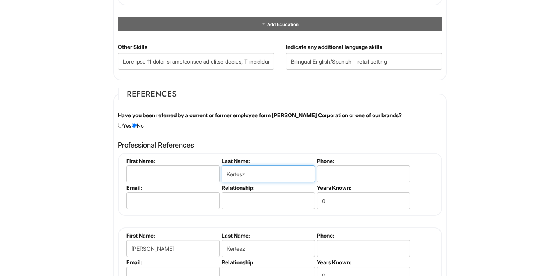
drag, startPoint x: 249, startPoint y: 171, endPoint x: 180, endPoint y: 177, distance: 69.0
type input "K"
type input "L"
type input "[PERSON_NAME]"
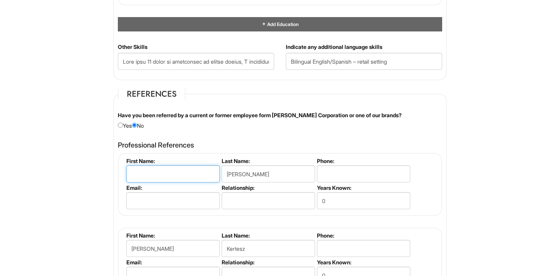
click at [143, 169] on input "text" at bounding box center [172, 174] width 93 height 17
type input "Lissette"
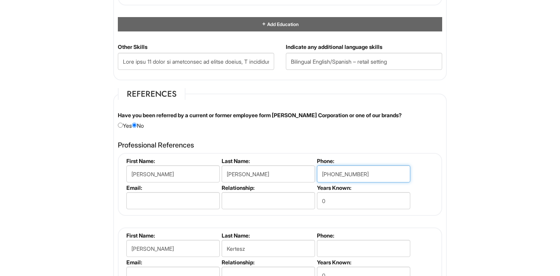
type input "[PHONE_NUMBER]"
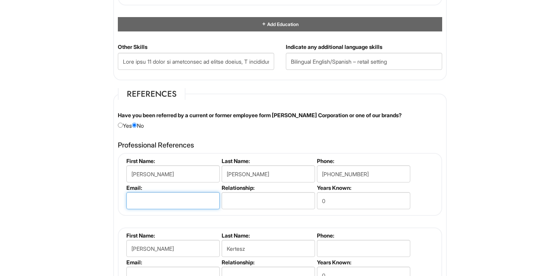
click at [150, 199] on input "email" at bounding box center [172, 200] width 93 height 17
type input "l"
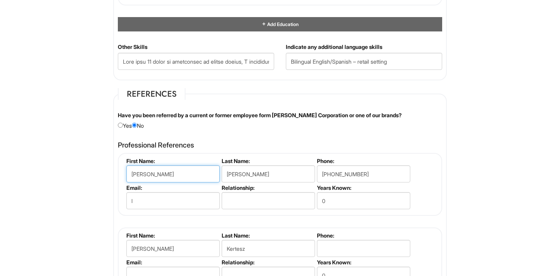
click at [145, 166] on input "Lissette" at bounding box center [172, 174] width 93 height 17
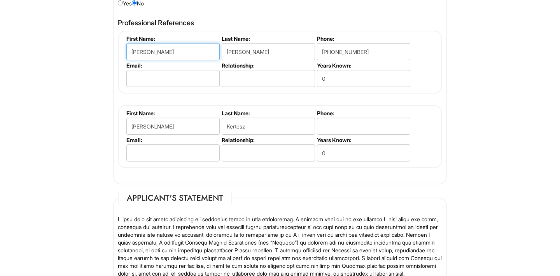
scroll to position [1017, 0]
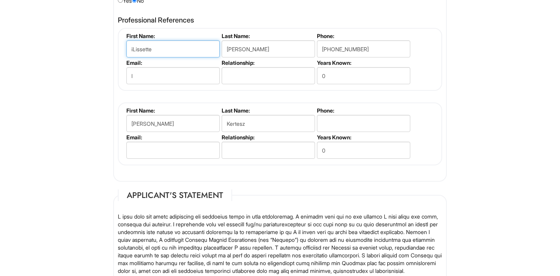
type input "Lissette"
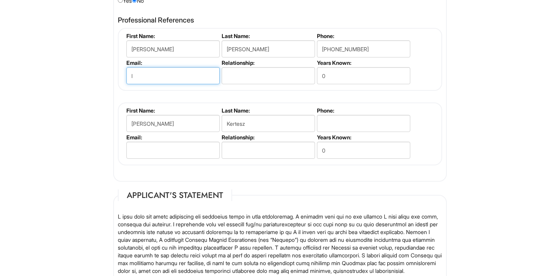
click at [136, 78] on input "l" at bounding box center [172, 75] width 93 height 17
type input "lisette.jacobo@gmail.com"
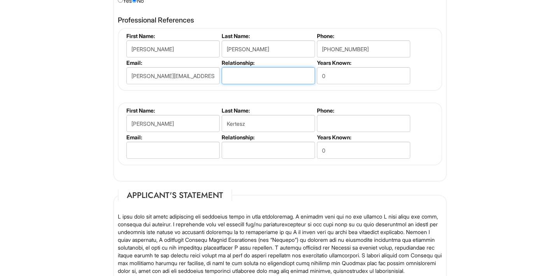
click at [237, 78] on input "text" at bounding box center [267, 75] width 93 height 17
type input "Manager"
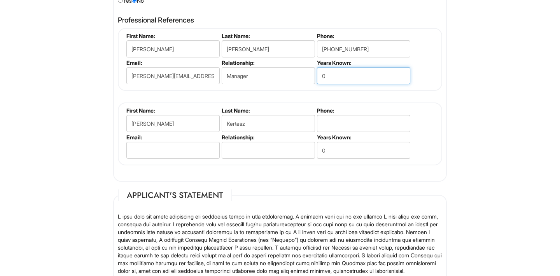
click at [325, 76] on input "0" at bounding box center [363, 75] width 93 height 17
type input "7 Years"
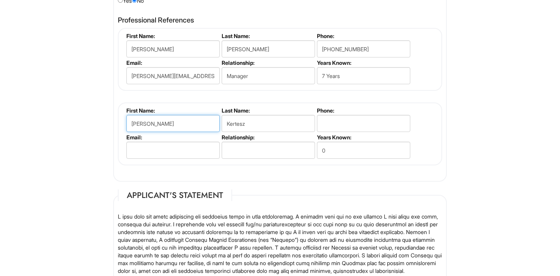
drag, startPoint x: 163, startPoint y: 119, endPoint x: 87, endPoint y: 131, distance: 76.7
type input "L"
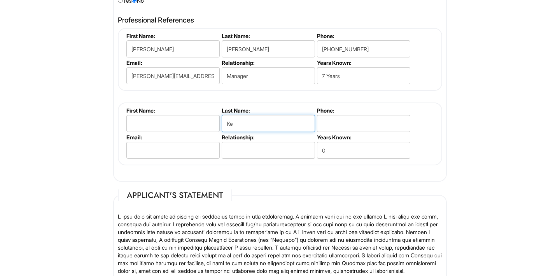
type input "K"
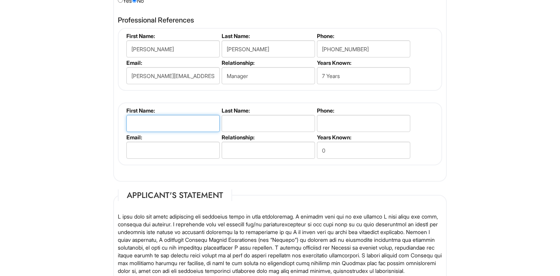
click at [151, 124] on input "text" at bounding box center [172, 123] width 93 height 17
type input "[PERSON_NAME]"
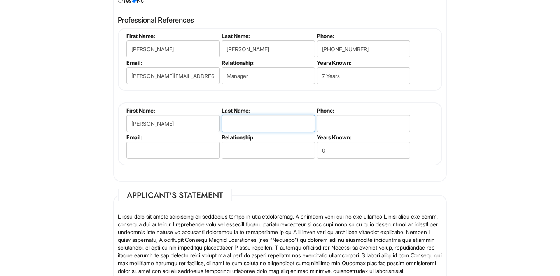
click at [237, 122] on input "text" at bounding box center [267, 123] width 93 height 17
type input "[PERSON_NAME]"
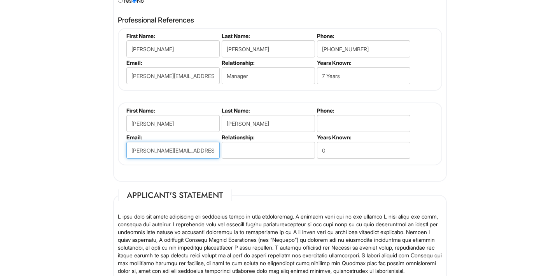
click at [167, 149] on input "megan.tranter@her-nesofparis.com" at bounding box center [172, 150] width 93 height 17
type input "megan.tranter@her-mesofparis.com"
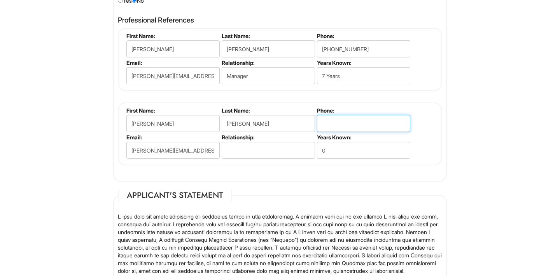
click at [330, 119] on input "tel" at bounding box center [363, 123] width 93 height 17
type input "[PHONE_NUMBER]"
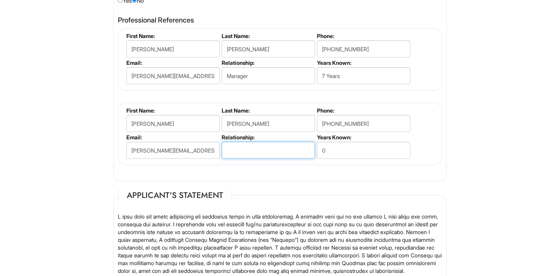
click at [266, 148] on input "text" at bounding box center [267, 150] width 93 height 17
type input "Manager"
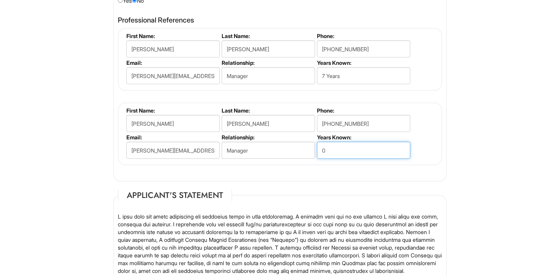
click at [331, 144] on input "0" at bounding box center [363, 150] width 93 height 17
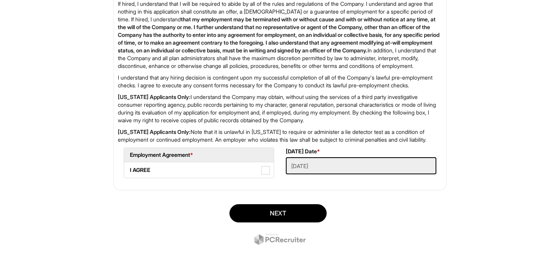
scroll to position [1324, 0]
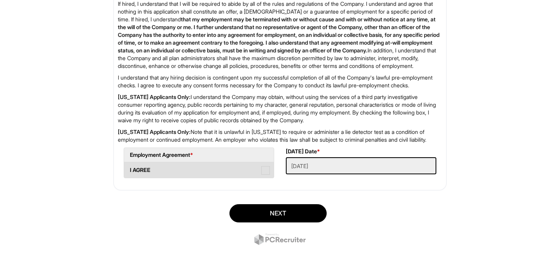
type input "8"
click at [267, 171] on span at bounding box center [265, 170] width 9 height 9
click at [129, 169] on AGREE "I AGREE" at bounding box center [126, 166] width 5 height 5
checkbox AGREE "true"
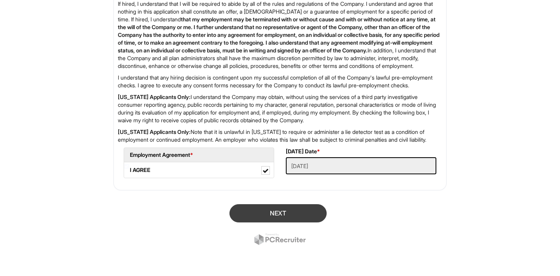
click at [284, 213] on button "Next" at bounding box center [277, 213] width 97 height 18
click at [263, 216] on button "Next" at bounding box center [277, 213] width 97 height 18
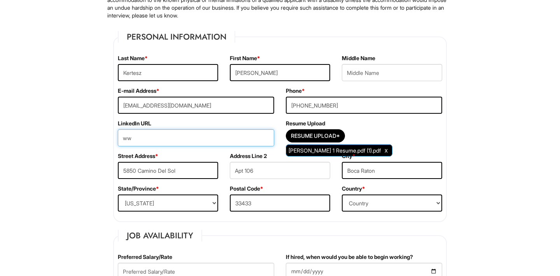
type input "w"
type input "l"
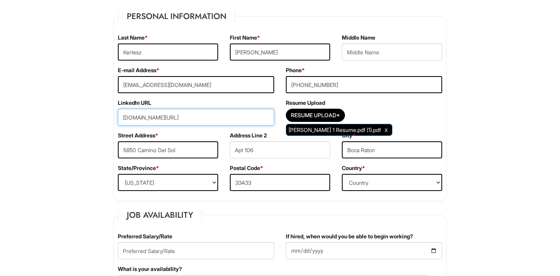
scroll to position [120, 0]
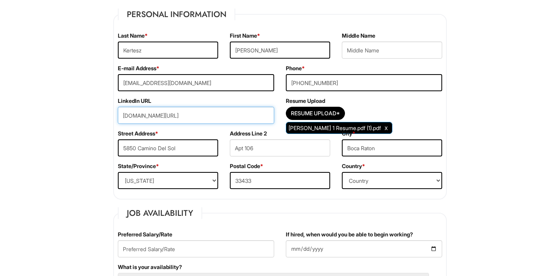
click at [128, 116] on input "linedin.com/in/lindakertesz" at bounding box center [196, 115] width 156 height 17
click at [132, 116] on input "linedin.com/in/lindakertesz" at bounding box center [196, 115] width 156 height 17
click at [129, 116] on input "linedin.com/in/lindakertesz" at bounding box center [196, 115] width 156 height 17
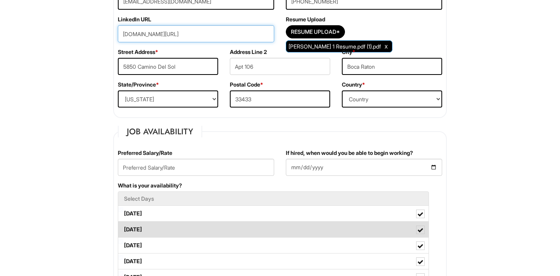
scroll to position [198, 0]
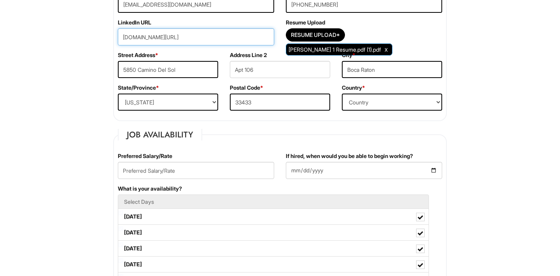
click at [213, 35] on input "linkedin.com/in/lindakertesz" at bounding box center [196, 36] width 156 height 17
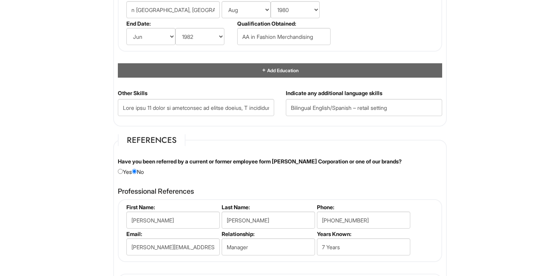
scroll to position [846, 0]
click at [288, 110] on input "Bilingual English/Spanish – retail setting" at bounding box center [364, 107] width 156 height 17
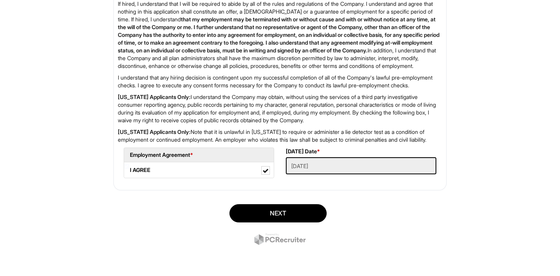
scroll to position [1324, 0]
click at [284, 213] on button "Next" at bounding box center [277, 213] width 97 height 18
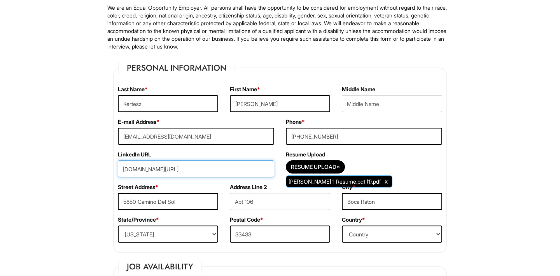
scroll to position [78, 0]
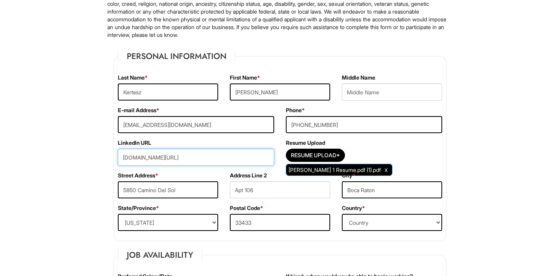
click at [121, 159] on input "linkedin.com/in/lindakertesz17" at bounding box center [196, 157] width 156 height 17
click at [213, 158] on input "linkedin.com/in/lindakertesz17" at bounding box center [196, 157] width 156 height 17
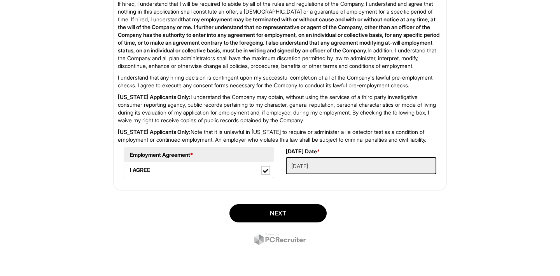
scroll to position [1324, 0]
click at [266, 213] on button "Next" at bounding box center [277, 213] width 97 height 18
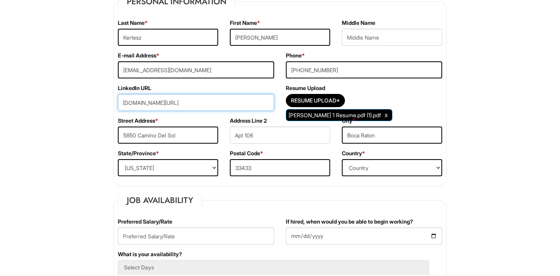
scroll to position [131, 0]
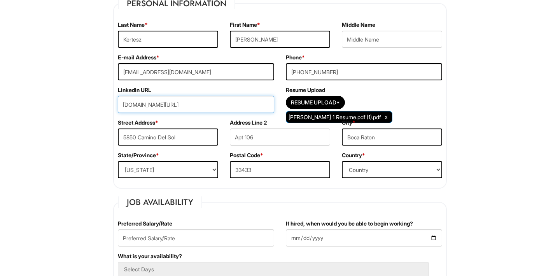
click at [124, 105] on input "linkedin.com/in/lindakertesz17" at bounding box center [196, 104] width 156 height 17
click at [239, 104] on input "https://www.linkedin.com/in/lindakertesz17" at bounding box center [196, 104] width 156 height 17
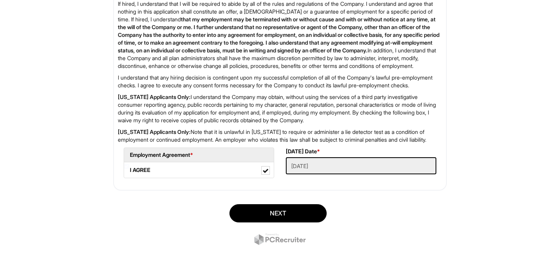
scroll to position [1324, 0]
type input "https://www.linkedin.com/in/lindakertesz17"
click at [262, 214] on button "Next" at bounding box center [277, 213] width 97 height 18
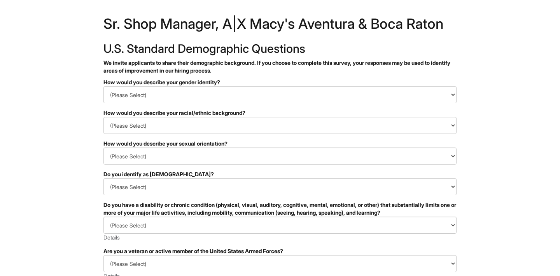
scroll to position [6, 0]
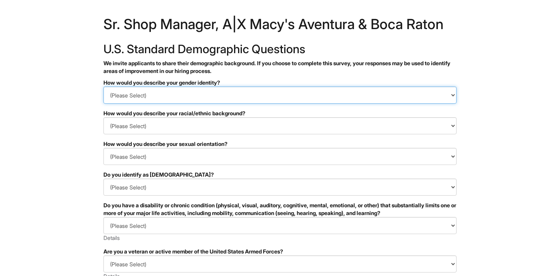
select select "Woman"
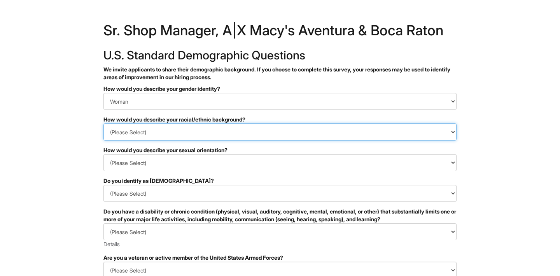
scroll to position [0, 0]
